Goal: Find specific page/section: Find specific page/section

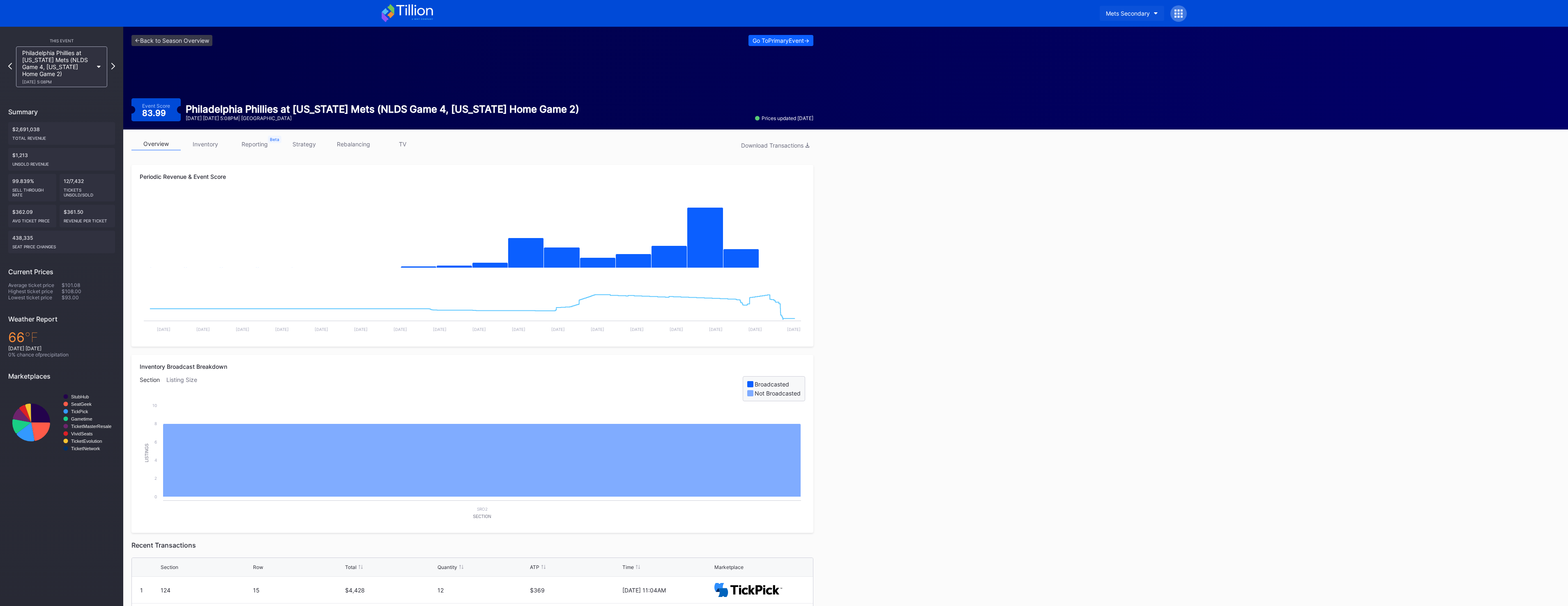
click at [1138, 18] on button "Mets Secondary" at bounding box center [1132, 13] width 64 height 15
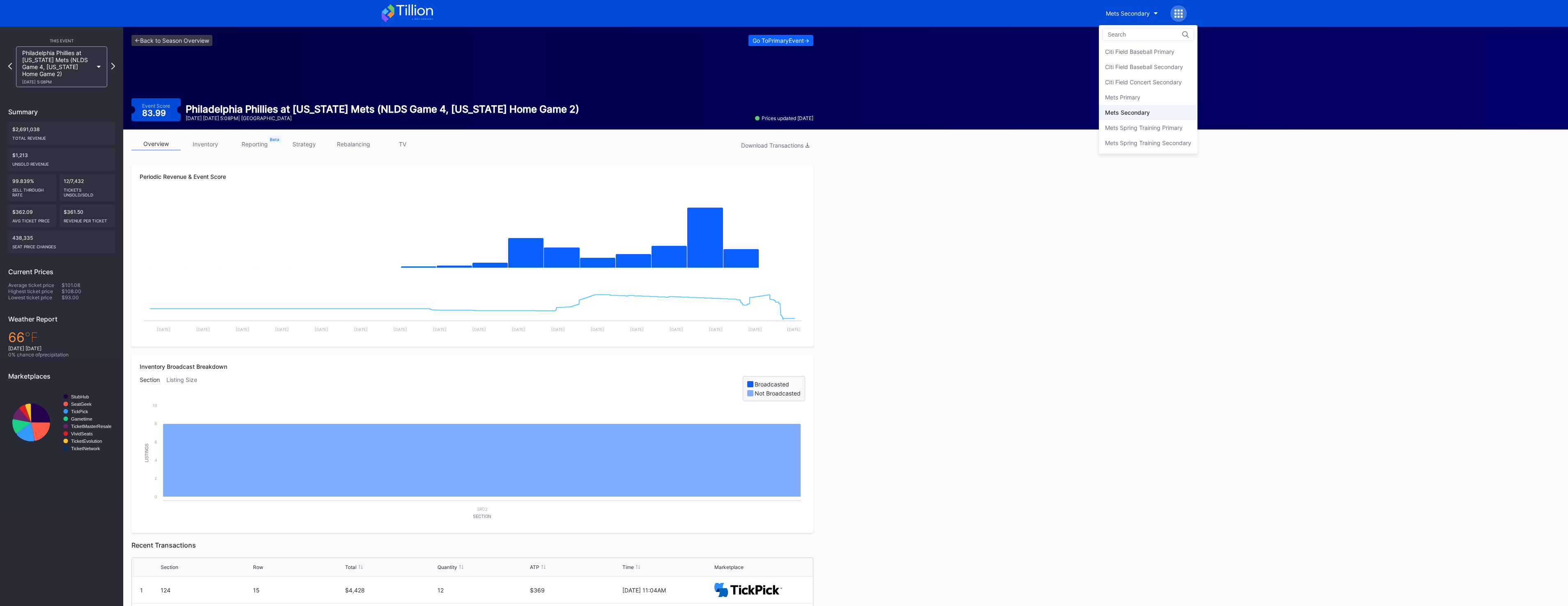
drag, startPoint x: 1057, startPoint y: 31, endPoint x: 901, endPoint y: 21, distance: 156.3
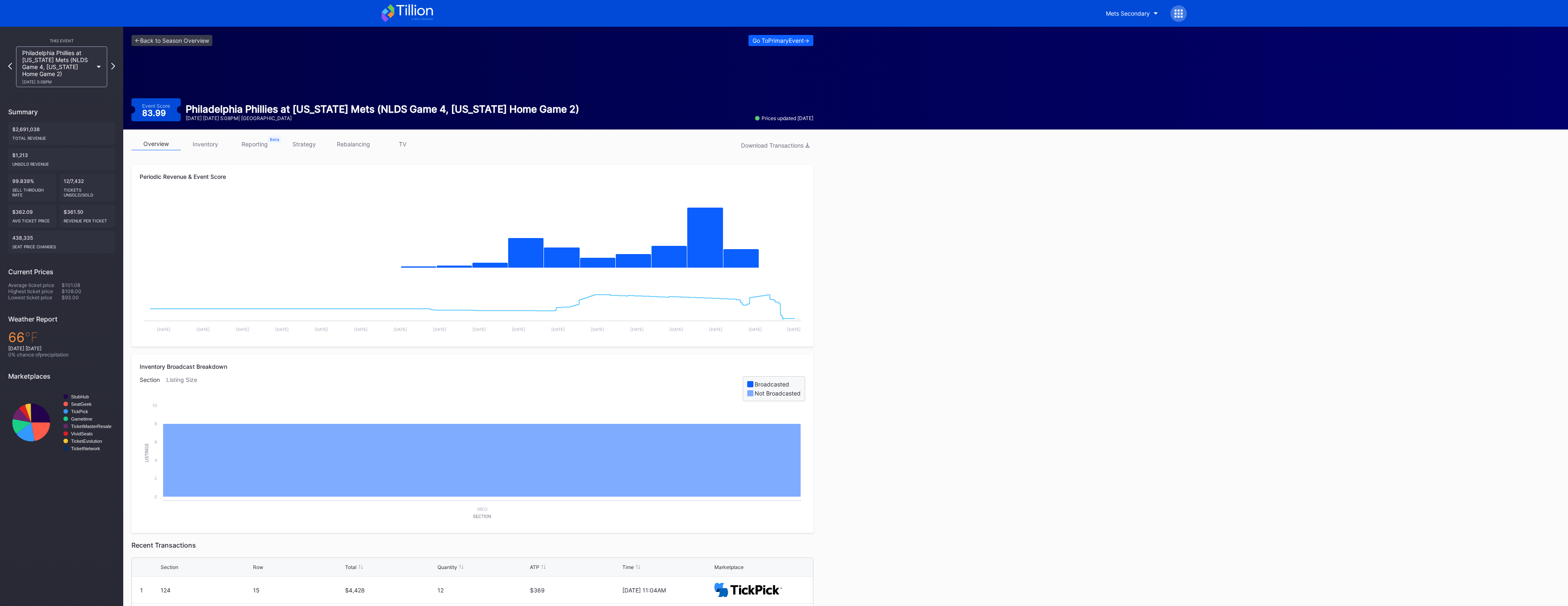
click at [418, 14] on icon at bounding box center [414, 10] width 36 height 11
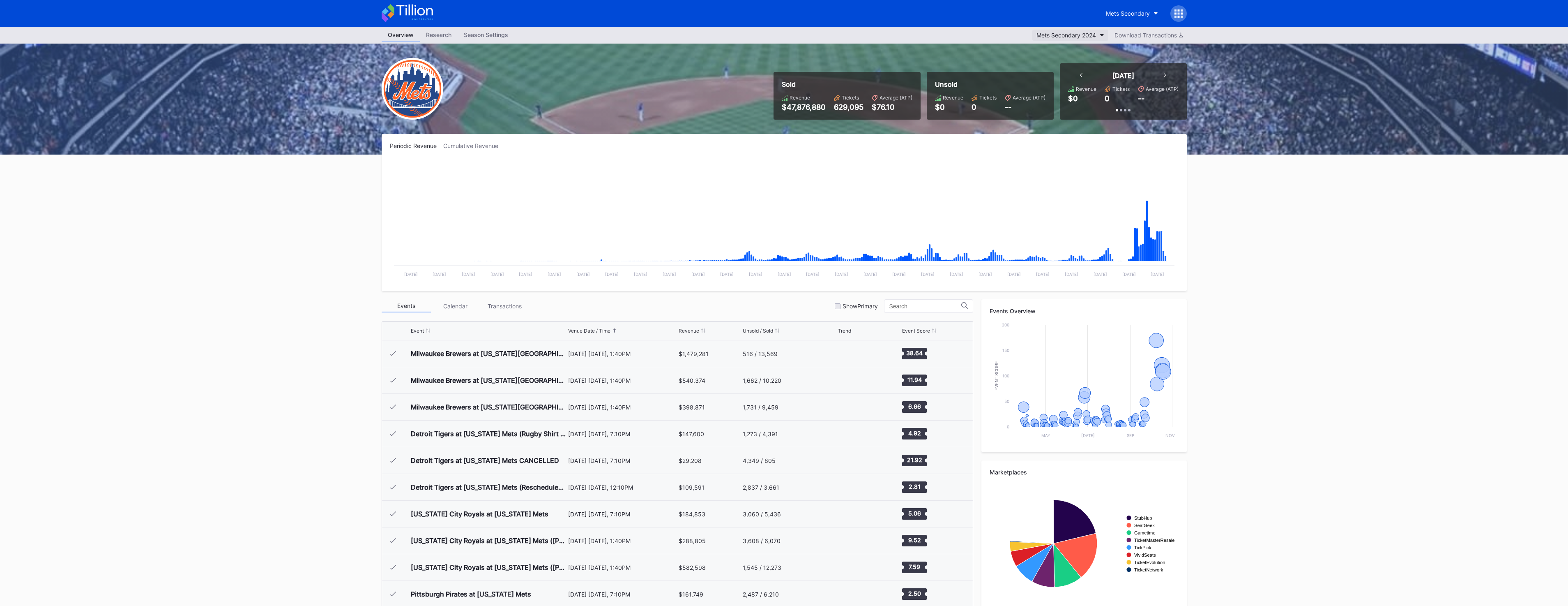
click at [1096, 39] on button "Mets Secondary 2024" at bounding box center [1070, 35] width 76 height 11
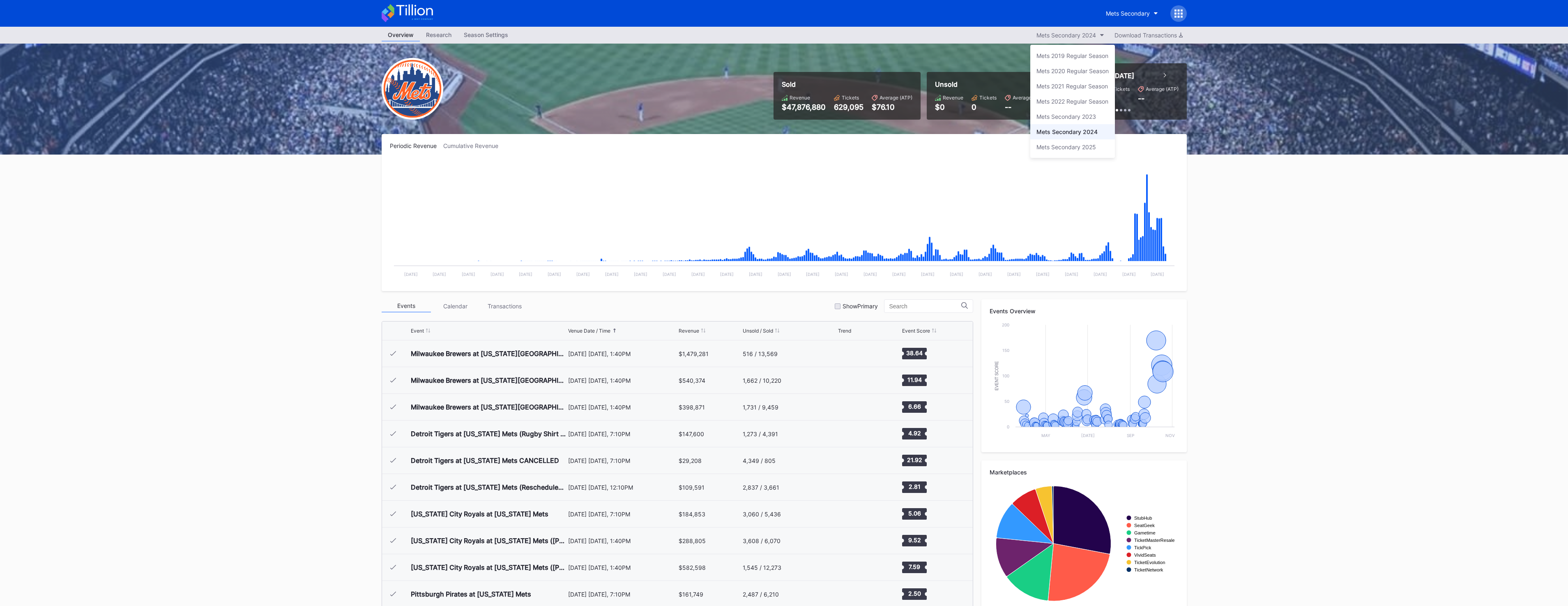
drag, startPoint x: 1093, startPoint y: 153, endPoint x: 1067, endPoint y: 152, distance: 26.0
click at [1093, 153] on div "Mets Secondary 2025" at bounding box center [1072, 147] width 85 height 15
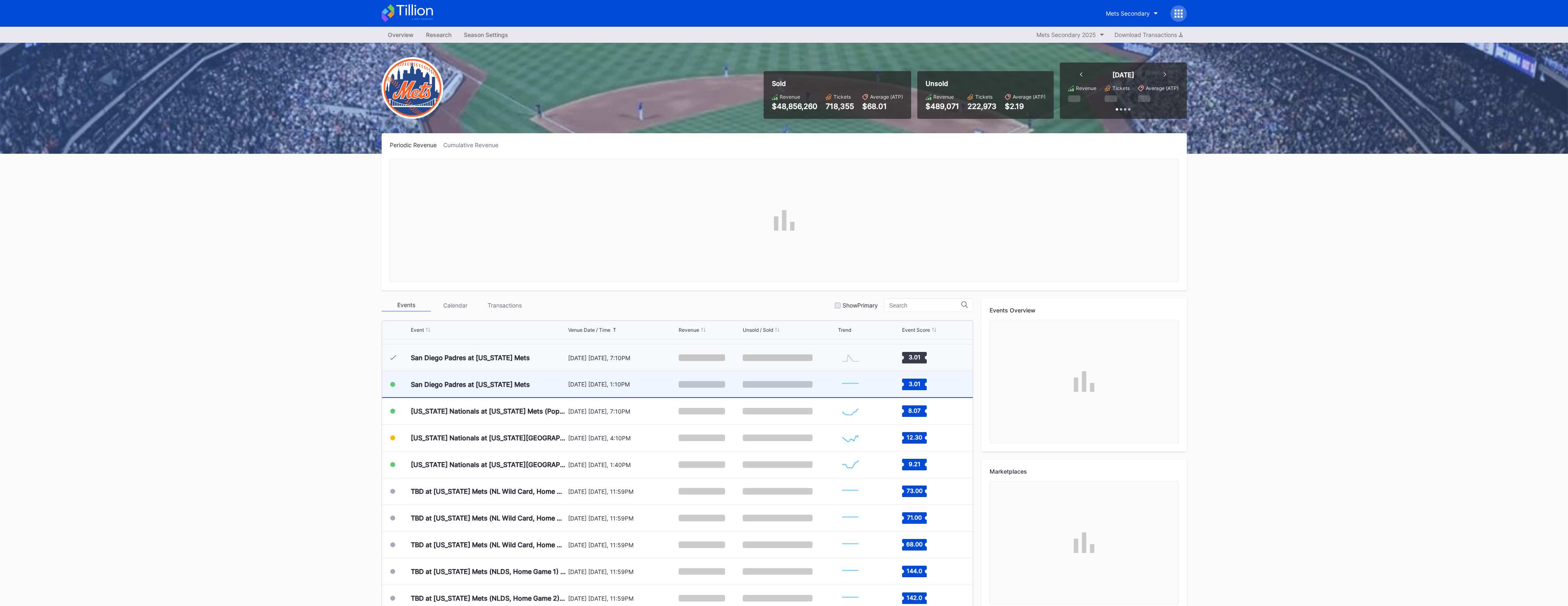
scroll to position [1989, 0]
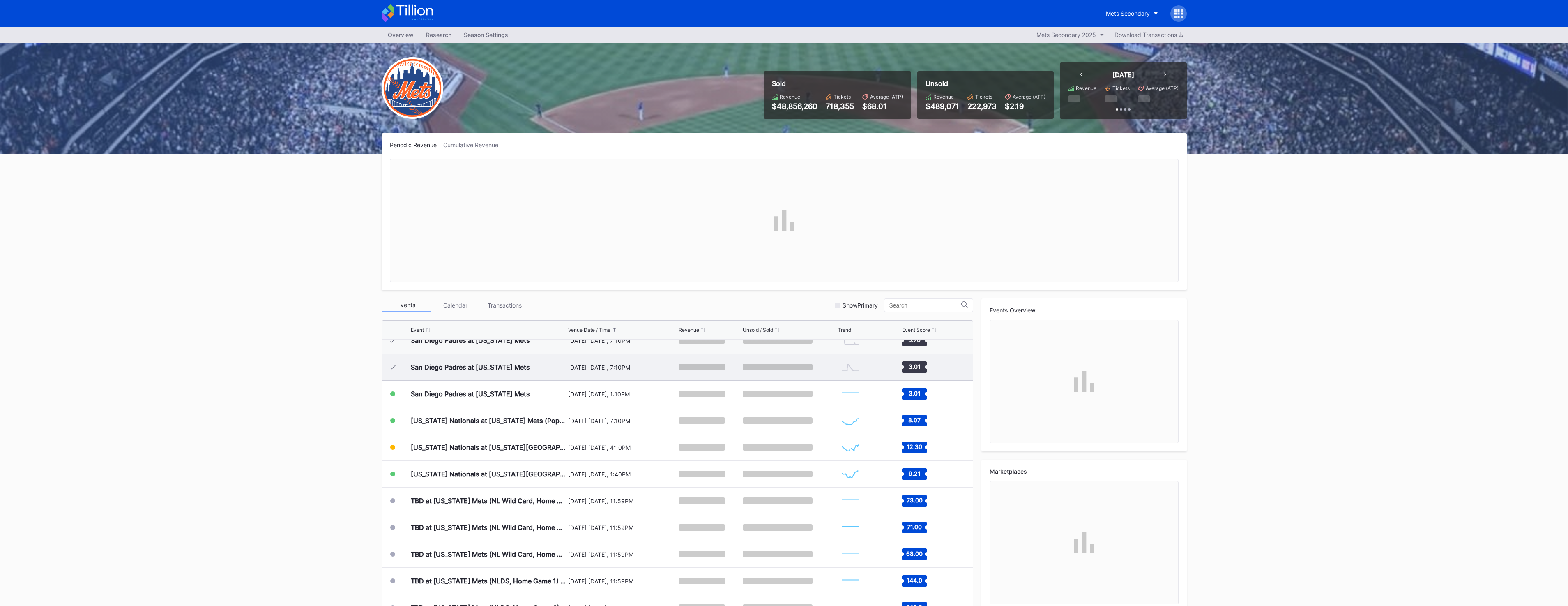
click at [508, 367] on div "San Diego Padres at [US_STATE] Mets" at bounding box center [471, 367] width 119 height 8
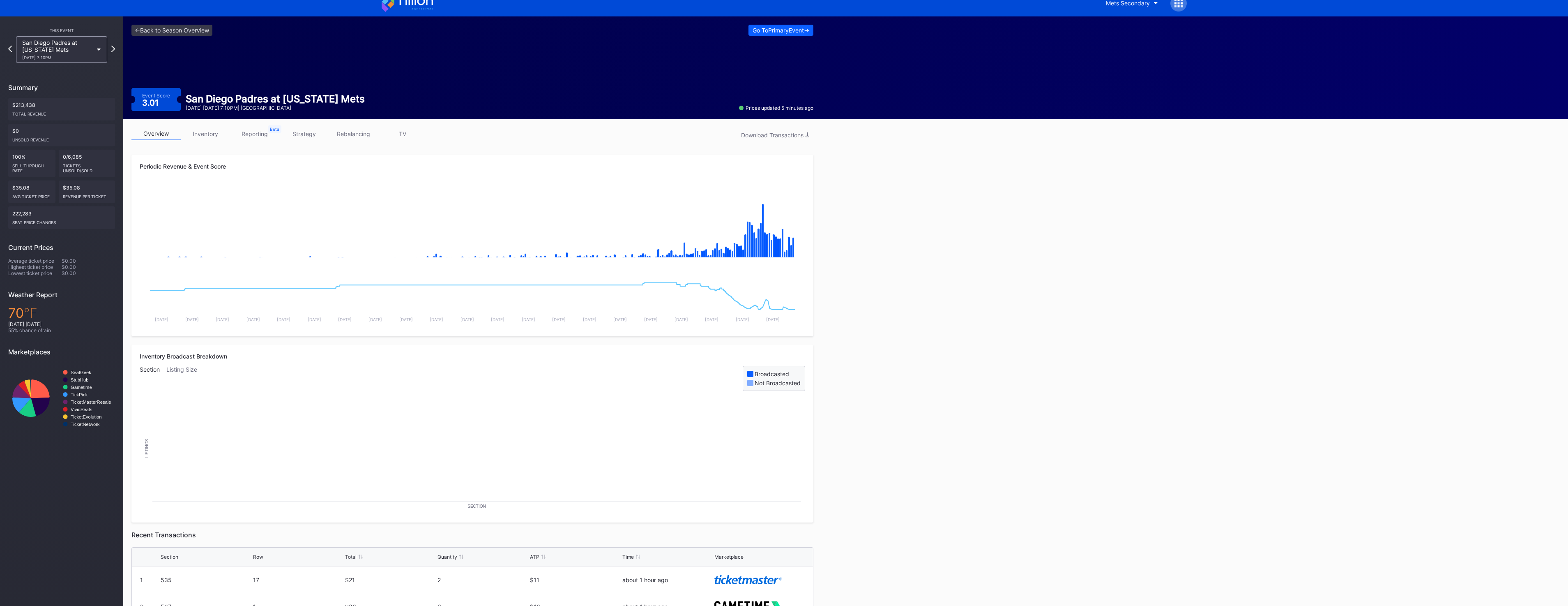
scroll to position [41, 0]
